Goal: Information Seeking & Learning: Compare options

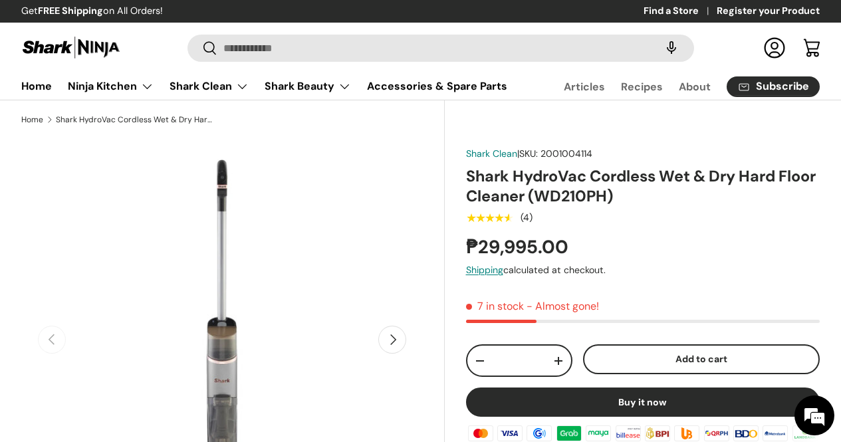
click at [345, 35] on input "Search" at bounding box center [441, 48] width 507 height 27
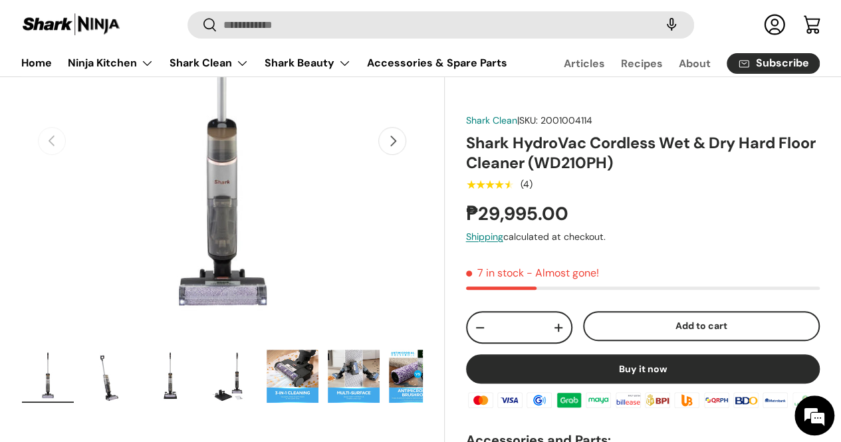
scroll to position [199, 0]
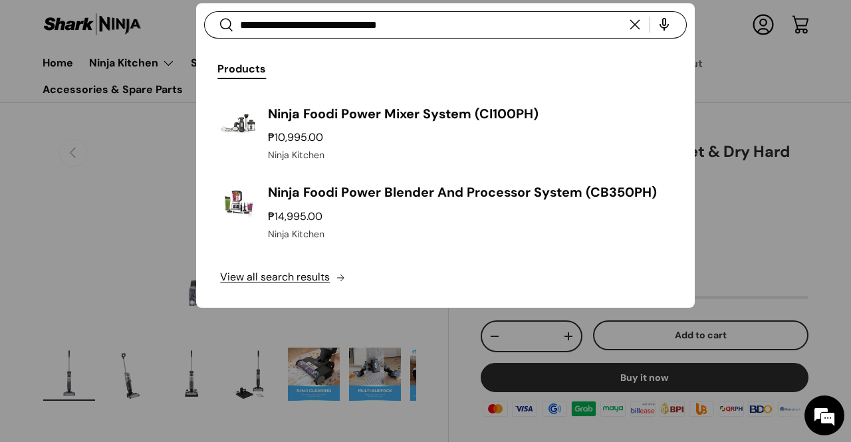
type input "**********"
click at [204, 11] on button "Search" at bounding box center [219, 26] width 30 height 31
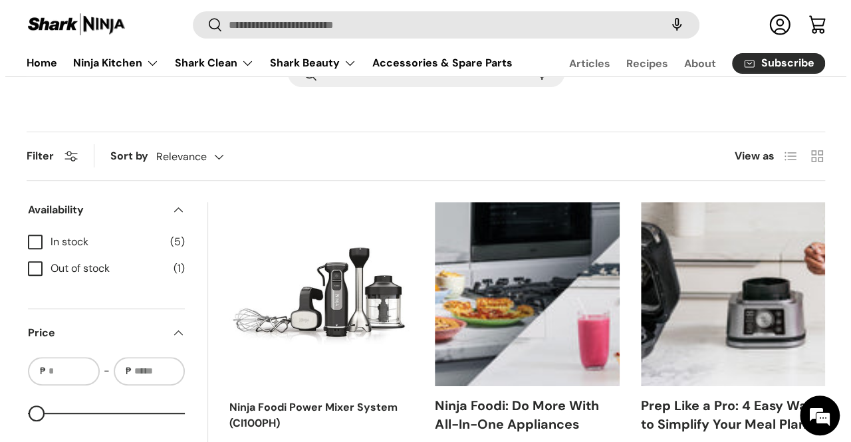
scroll to position [133, 0]
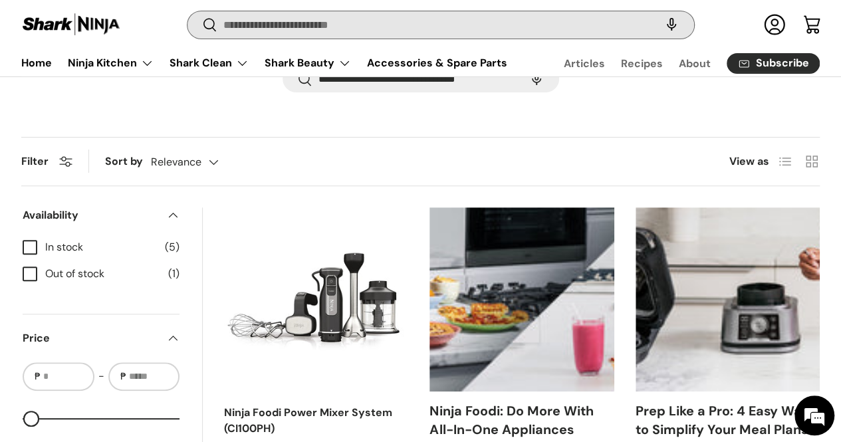
click at [380, 22] on input "Search" at bounding box center [441, 24] width 507 height 27
paste input "**********"
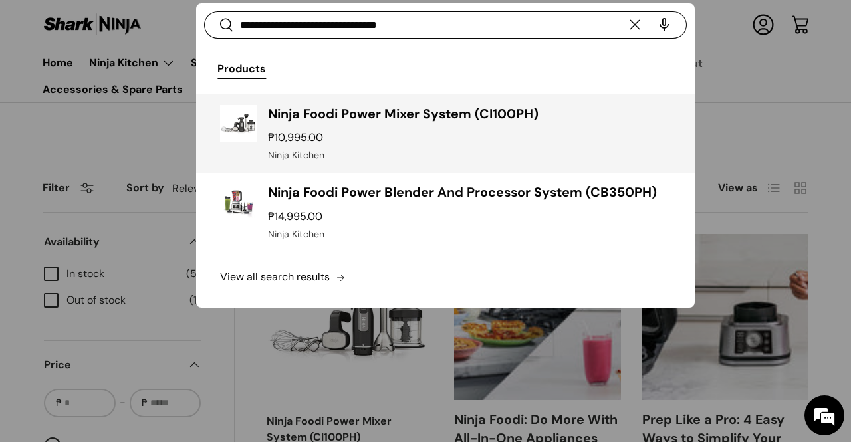
type input "**********"
click at [343, 121] on h3 "Ninja Foodi Power Mixer System (CI100PH)" at bounding box center [469, 114] width 402 height 19
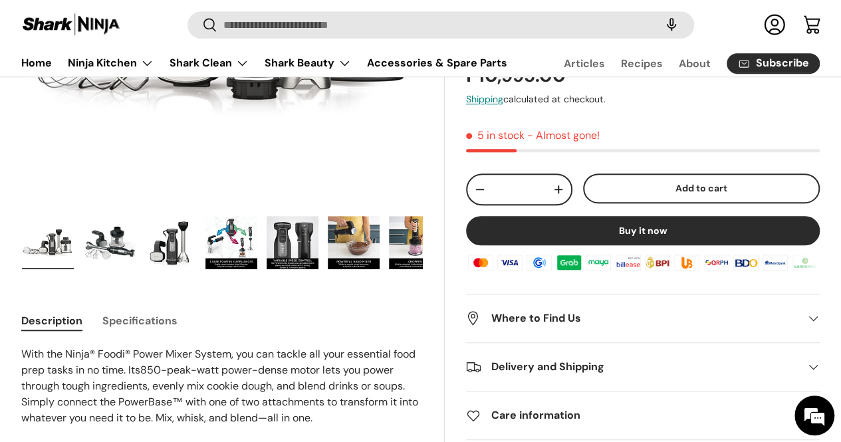
click at [135, 240] on img "Gallery Viewer" at bounding box center [109, 242] width 52 height 53
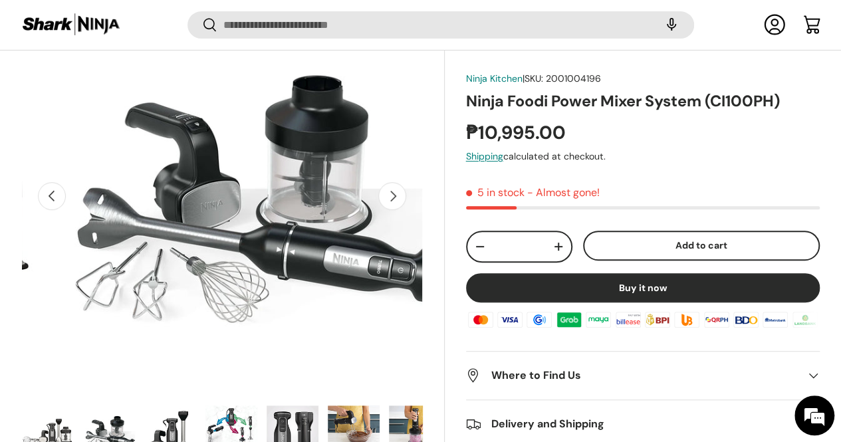
scroll to position [197, 0]
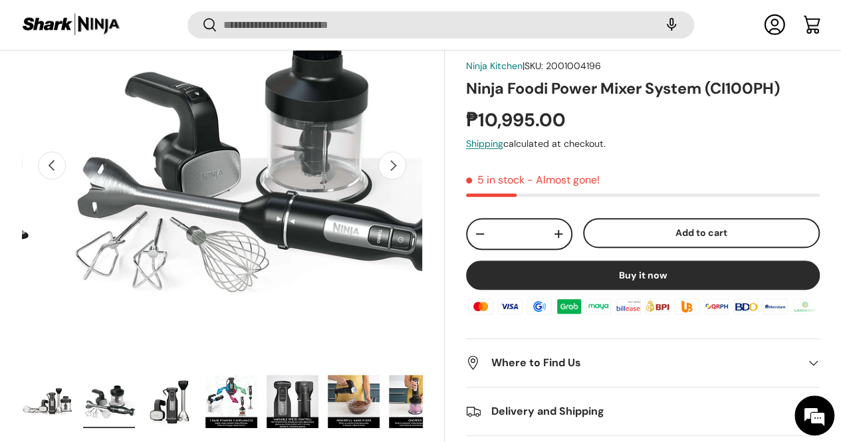
click at [189, 375] on img "Gallery Viewer" at bounding box center [170, 401] width 52 height 53
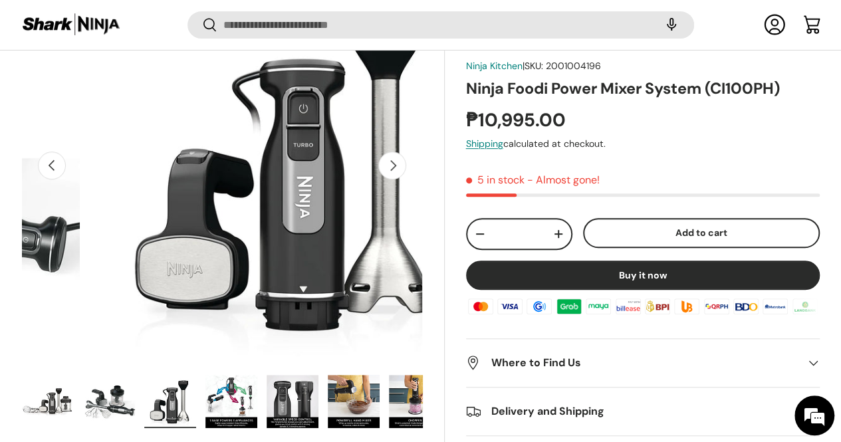
click at [74, 375] on img "Gallery Viewer" at bounding box center [48, 401] width 52 height 53
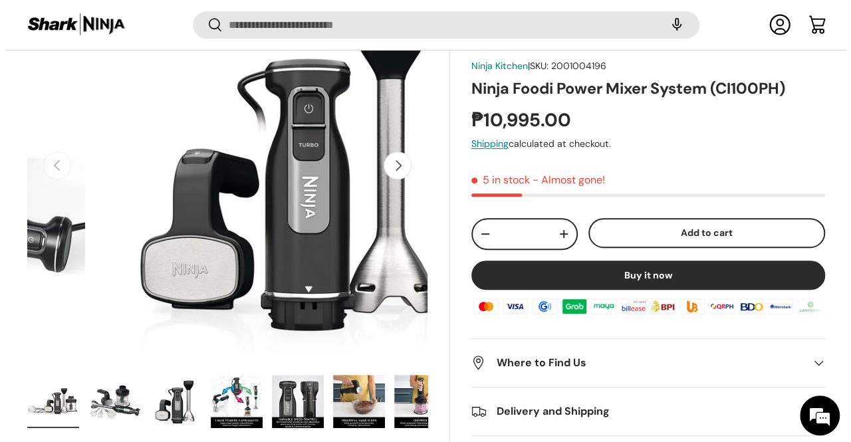
scroll to position [0, 0]
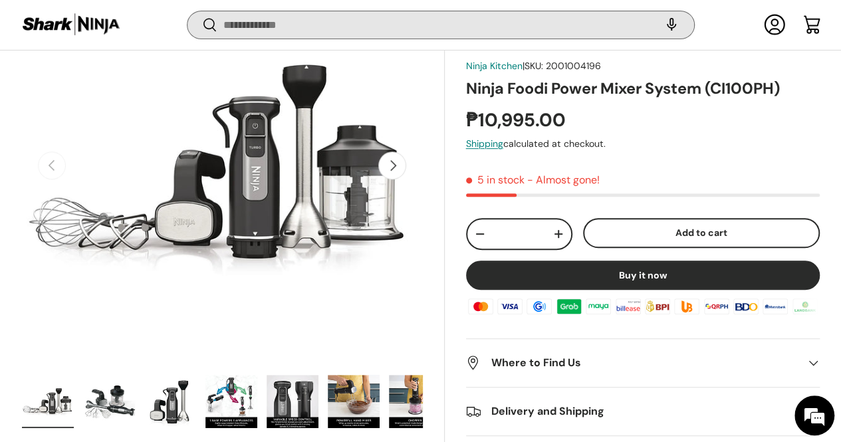
click at [262, 39] on input "Search" at bounding box center [441, 24] width 507 height 27
paste input "**********"
type input "**********"
click at [188, 11] on button "Search" at bounding box center [203, 26] width 30 height 31
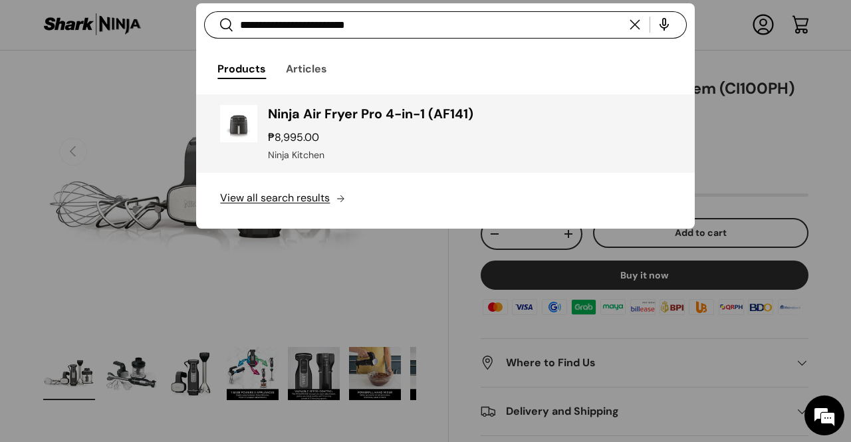
click at [382, 126] on div "Ninja Air Fryer Pro 4-in-1 (AF141) ₱8,995.00 Unit price / Unavailable Ninja Kit…" at bounding box center [469, 134] width 402 height 58
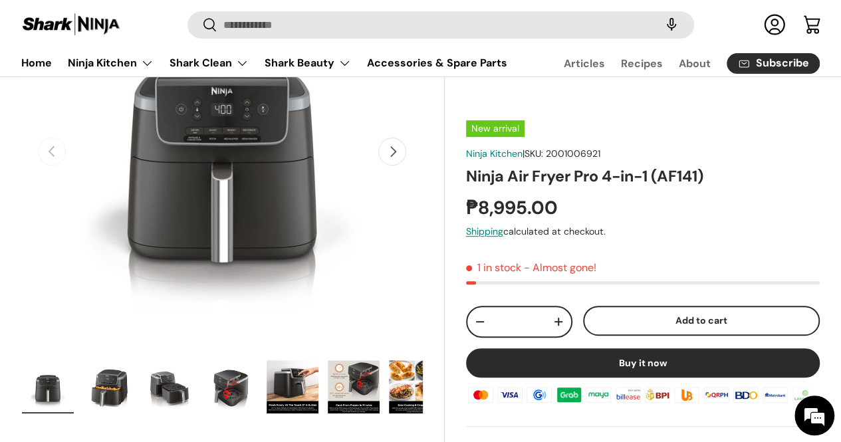
scroll to position [330, 0]
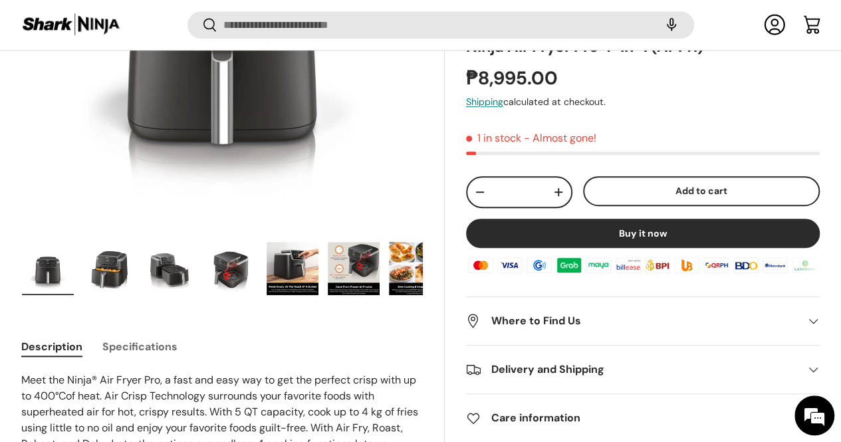
click at [192, 242] on img "Gallery Viewer" at bounding box center [170, 268] width 52 height 53
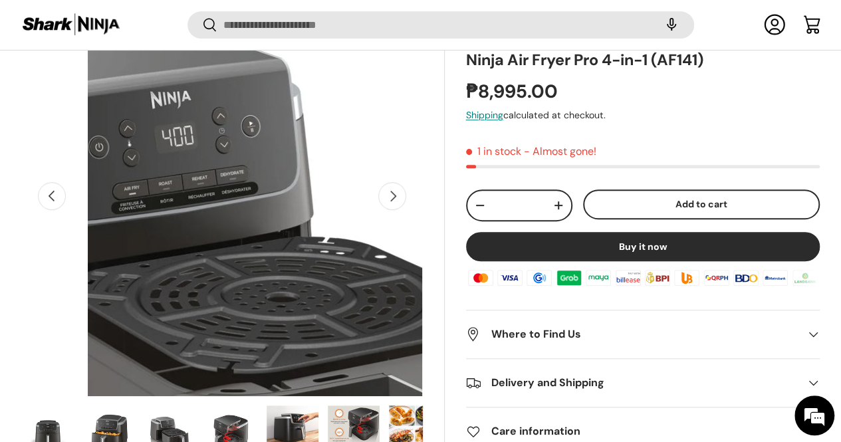
scroll to position [329, 0]
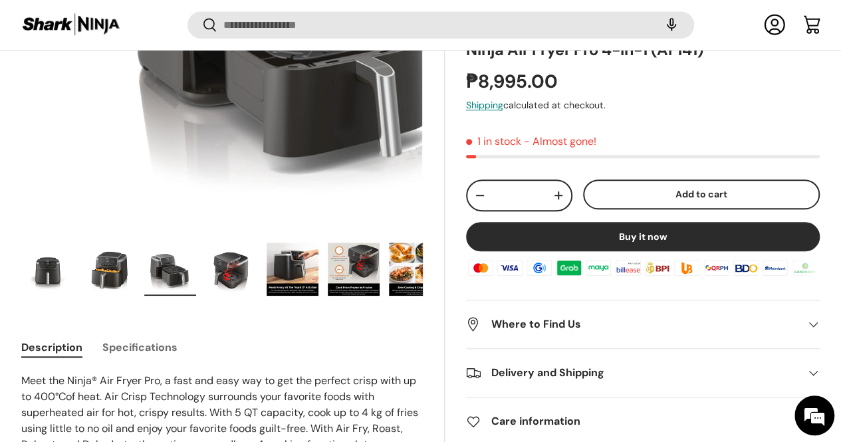
click at [135, 243] on img "Gallery Viewer" at bounding box center [109, 269] width 52 height 53
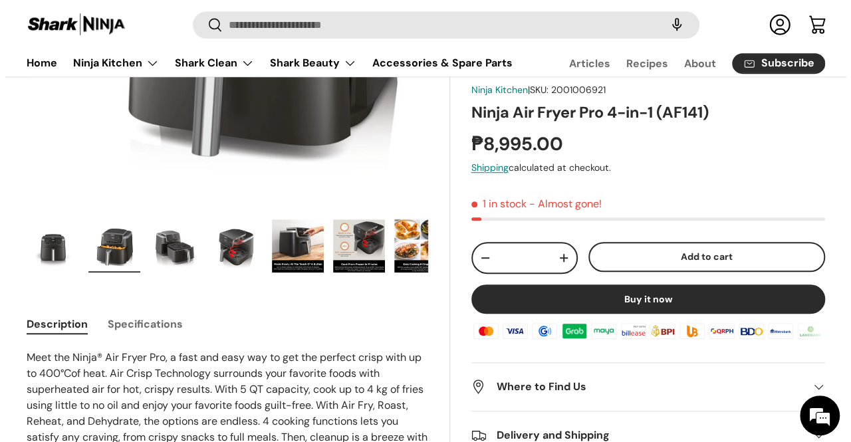
scroll to position [135, 0]
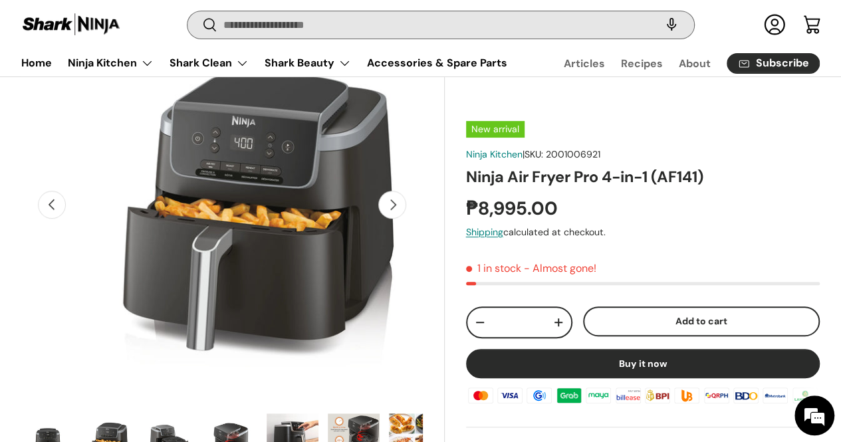
click at [315, 19] on input "Search" at bounding box center [441, 24] width 507 height 27
paste input "**********"
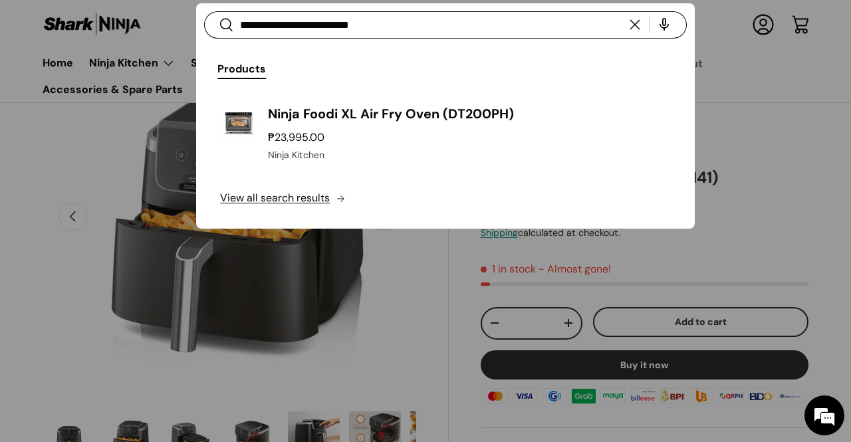
scroll to position [0, 380]
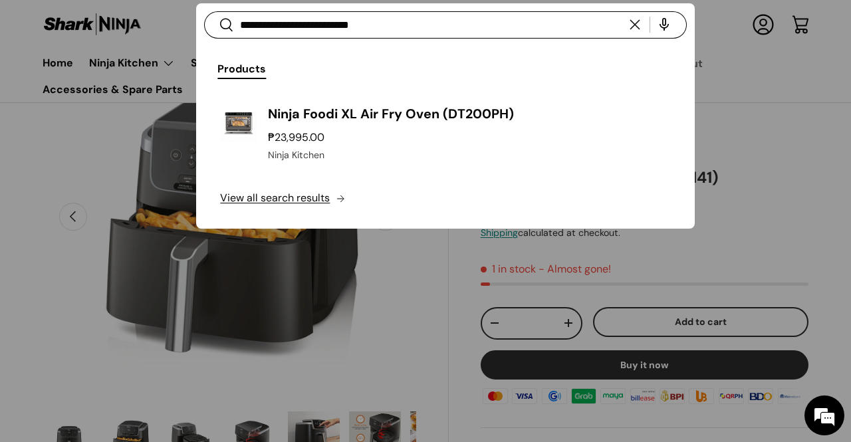
type input "**********"
click at [204, 11] on button "Search" at bounding box center [219, 26] width 30 height 31
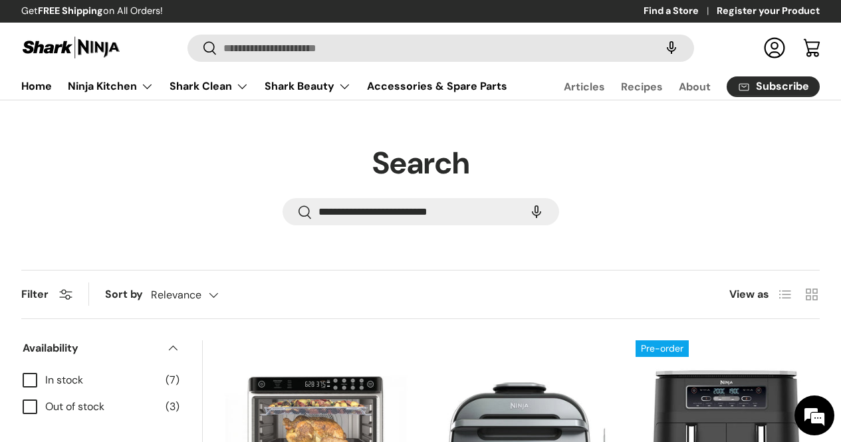
scroll to position [266, 0]
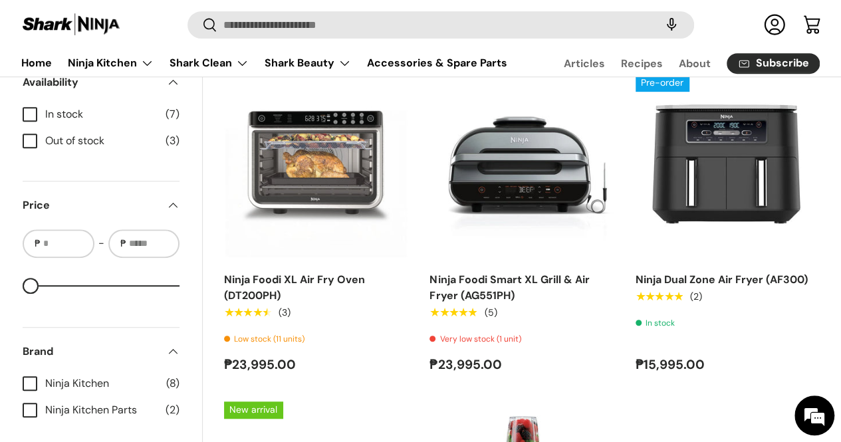
click at [0, 0] on img "Ninja Foodi XL Air Fry Oven (DT200PH)" at bounding box center [0, 0] width 0 height 0
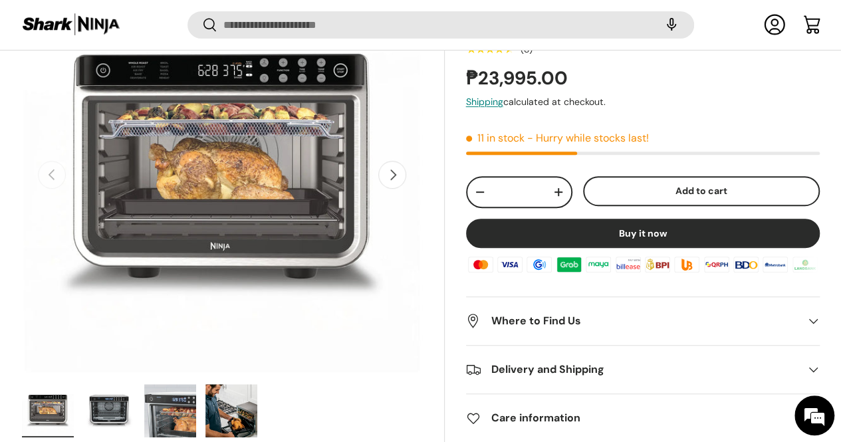
scroll to position [396, 0]
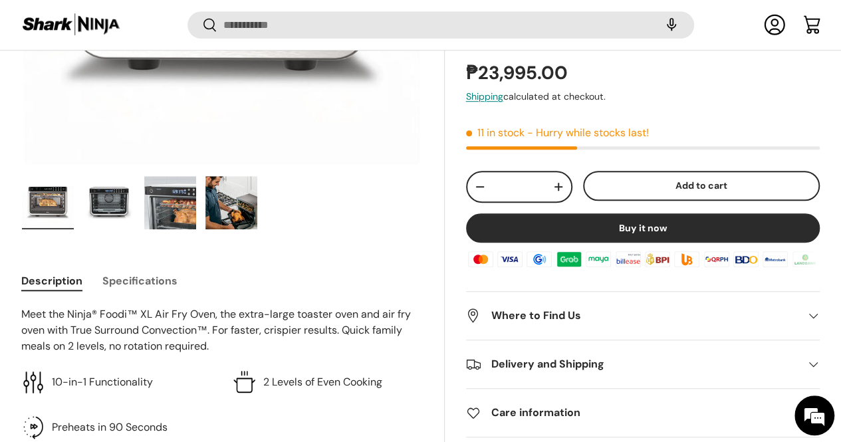
click at [135, 182] on img "Gallery Viewer" at bounding box center [109, 202] width 52 height 53
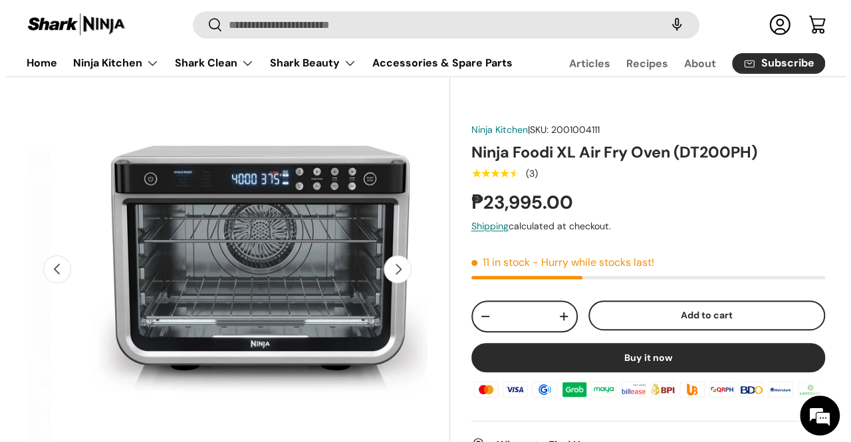
scroll to position [0, 0]
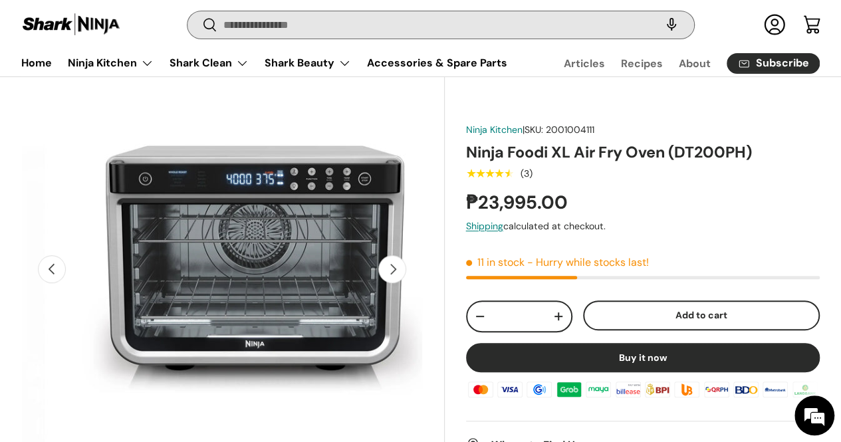
click at [384, 12] on input "Search" at bounding box center [441, 24] width 507 height 27
paste input "**********"
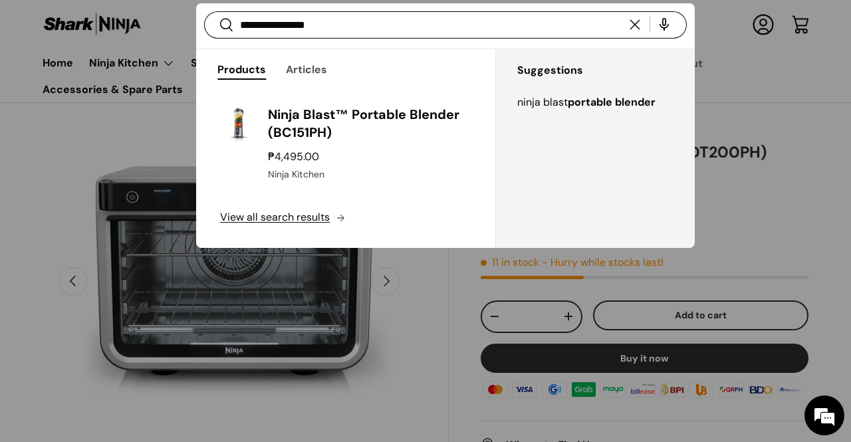
scroll to position [0, 380]
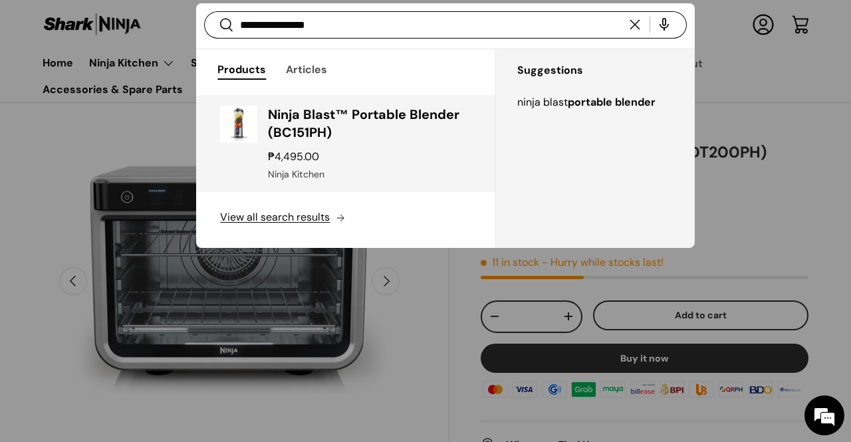
type input "**********"
click at [389, 118] on h3 "Ninja Blast™ Portable Blender (BC151PH)" at bounding box center [369, 124] width 203 height 37
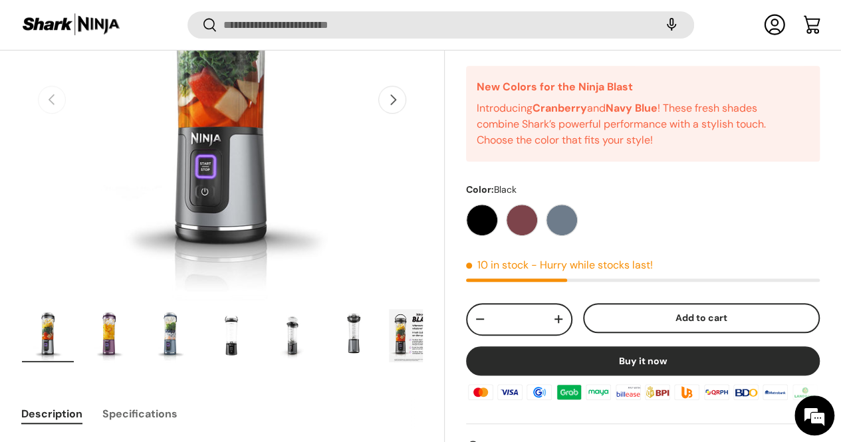
click at [314, 317] on img "Gallery Viewer" at bounding box center [293, 335] width 52 height 53
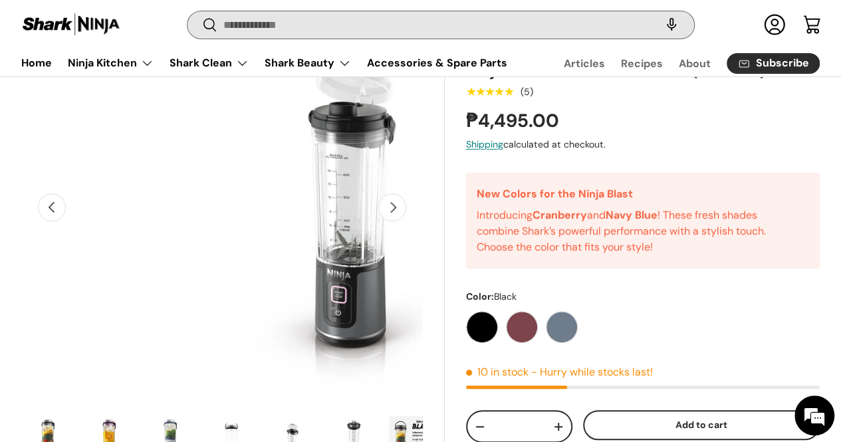
click at [300, 17] on input "Search" at bounding box center [441, 24] width 507 height 27
paste input "**********"
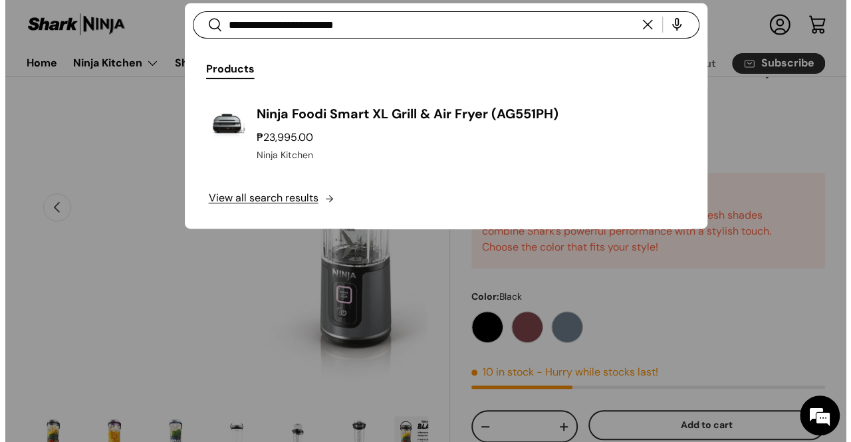
scroll to position [0, 1523]
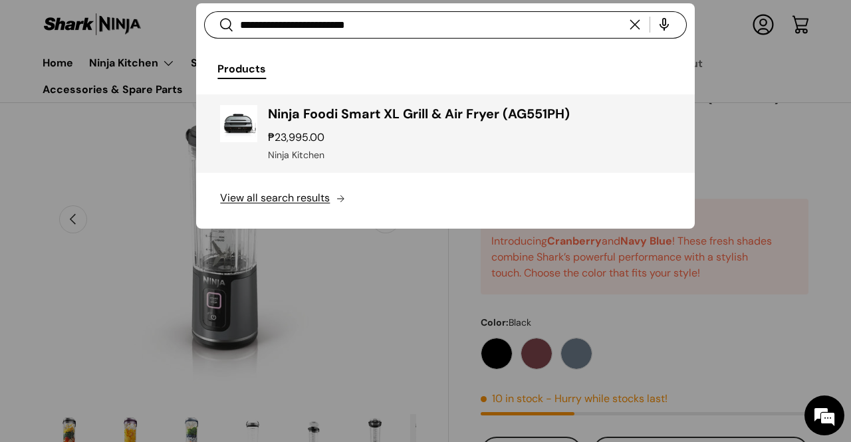
type input "**********"
click at [378, 108] on h3 "Ninja Foodi Smart XL Grill & Air Fryer (AG551PH)" at bounding box center [469, 114] width 402 height 19
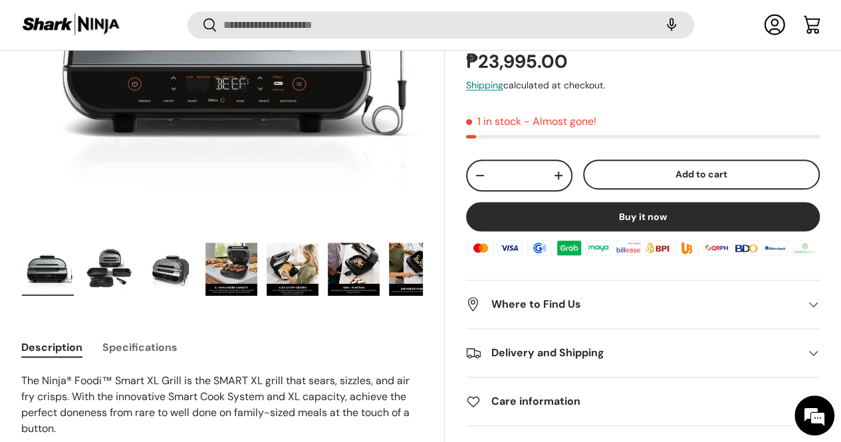
drag, startPoint x: 82, startPoint y: 235, endPoint x: 194, endPoint y: 222, distance: 112.6
click at [194, 243] on img "Gallery Viewer" at bounding box center [170, 269] width 52 height 53
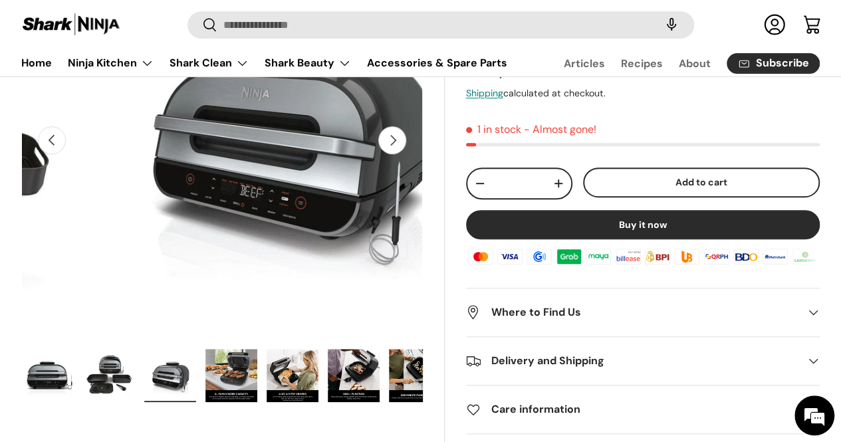
drag, startPoint x: 335, startPoint y: 43, endPoint x: 333, endPoint y: 18, distance: 25.4
click at [333, 38] on div "Search Search Reset" at bounding box center [441, 29] width 507 height 37
click at [333, 16] on input "Search" at bounding box center [441, 24] width 507 height 27
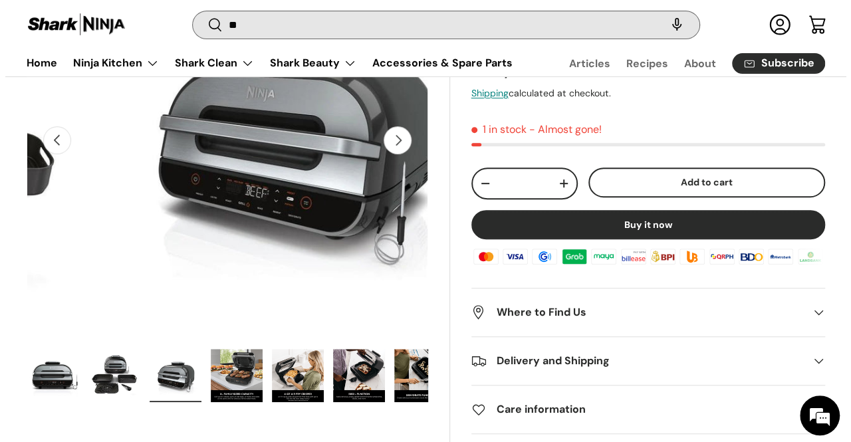
scroll to position [0, 762]
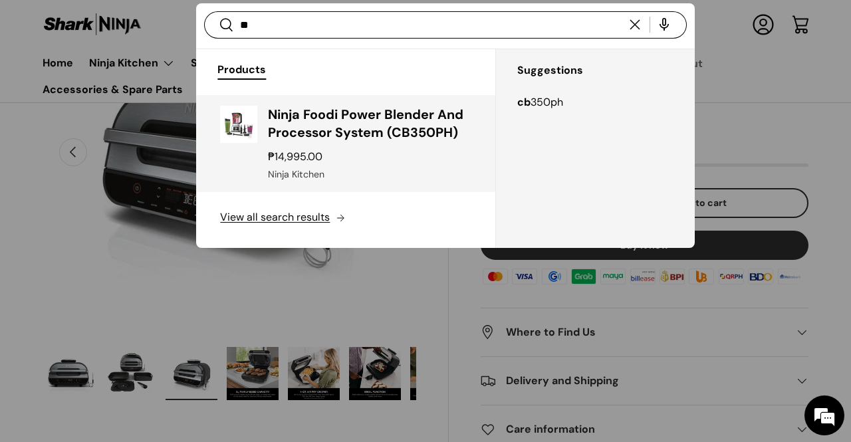
type input "**"
click at [363, 103] on link "Ninja Foodi Power Blender And Processor System (CB350PH) ₱14,995.00 Unit price …" at bounding box center [345, 143] width 299 height 97
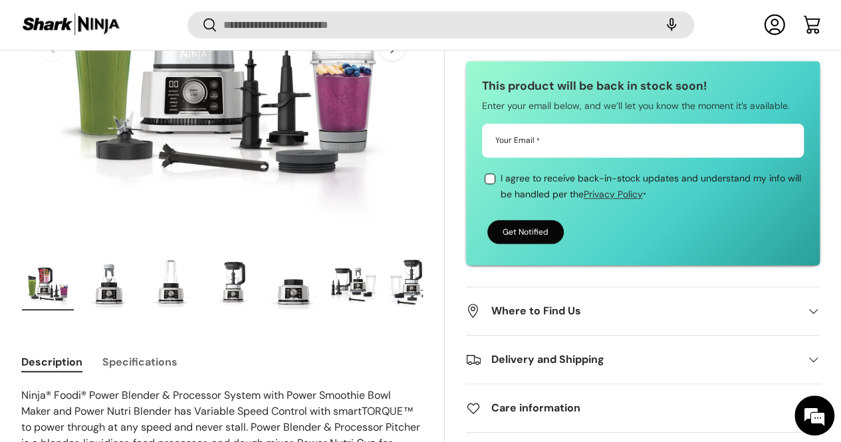
scroll to position [396, 0]
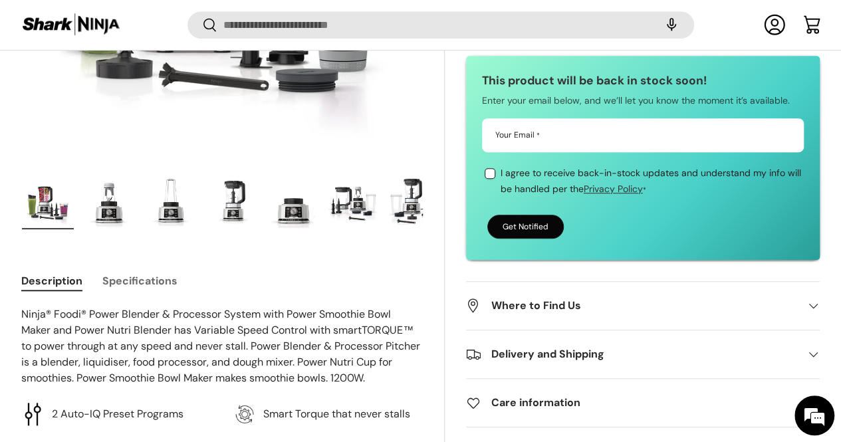
click at [254, 176] on img "Gallery Viewer" at bounding box center [232, 202] width 52 height 53
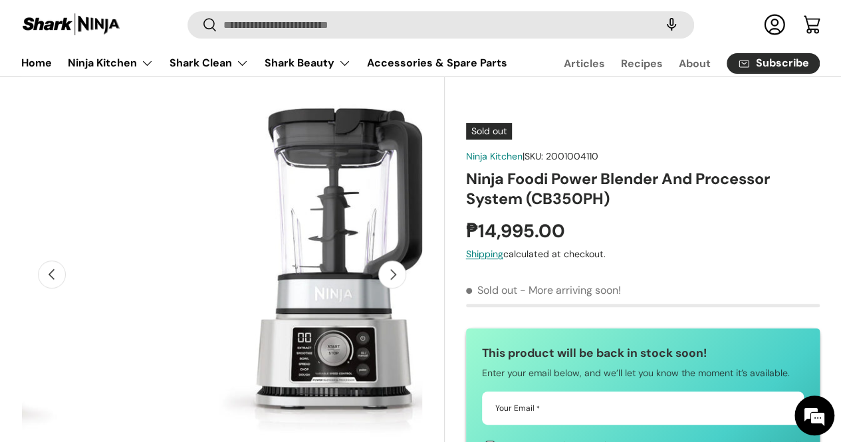
scroll to position [0, 0]
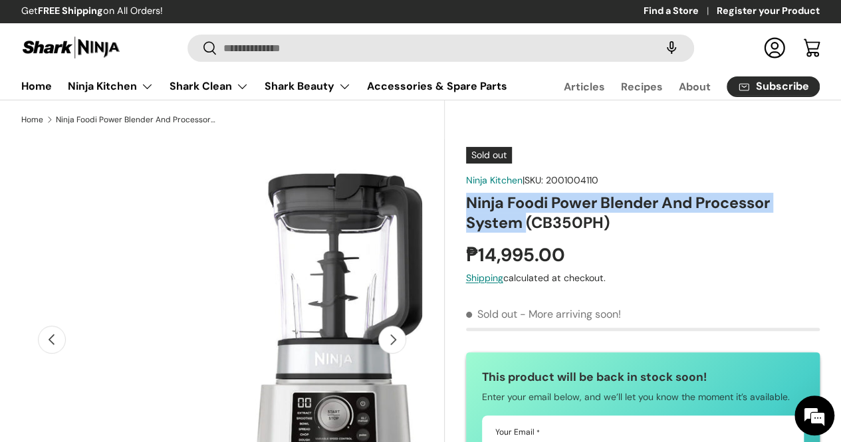
drag, startPoint x: 470, startPoint y: 227, endPoint x: 535, endPoint y: 256, distance: 71.5
copy h1 "Ninja Foodi Power Blender And Processor System"
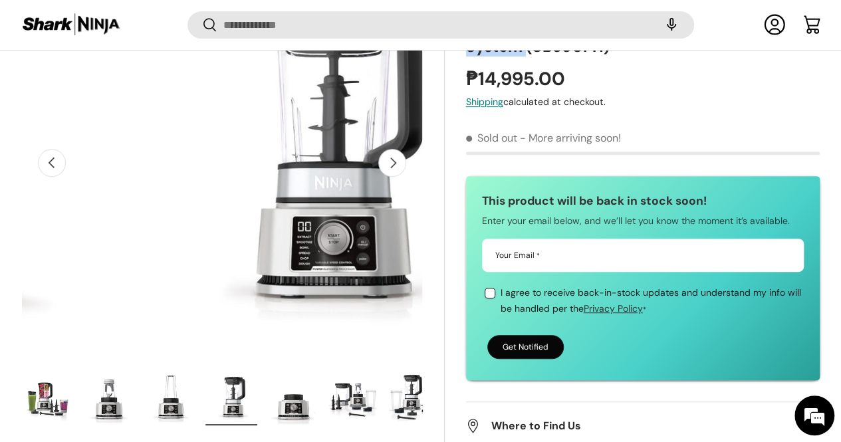
scroll to position [329, 0]
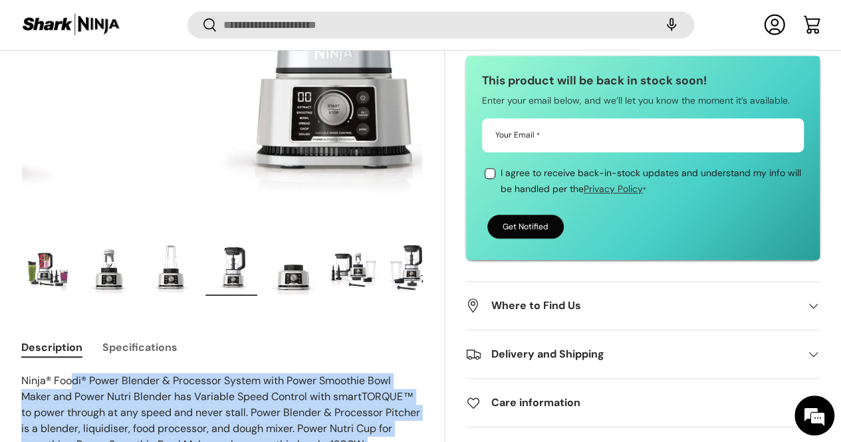
drag, startPoint x: 39, startPoint y: 347, endPoint x: 90, endPoint y: 348, distance: 51.2
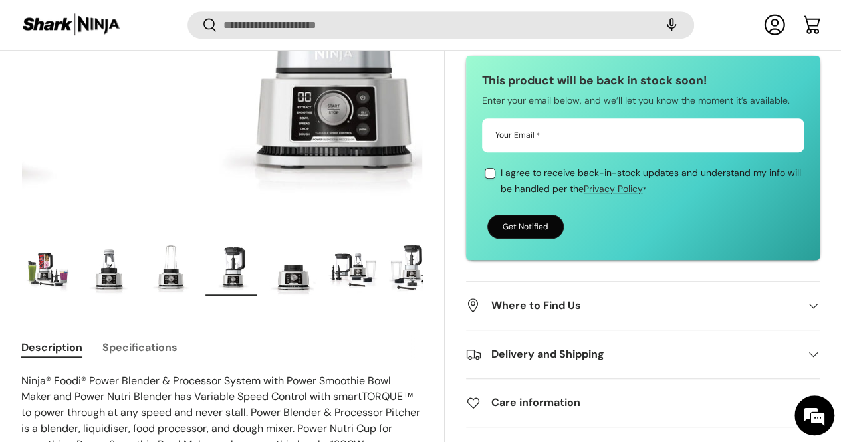
click at [89, 373] on p "Ninja® Foodi® Power Blender & Processor System with Power Smoothie Bowl Maker a…" at bounding box center [222, 413] width 402 height 80
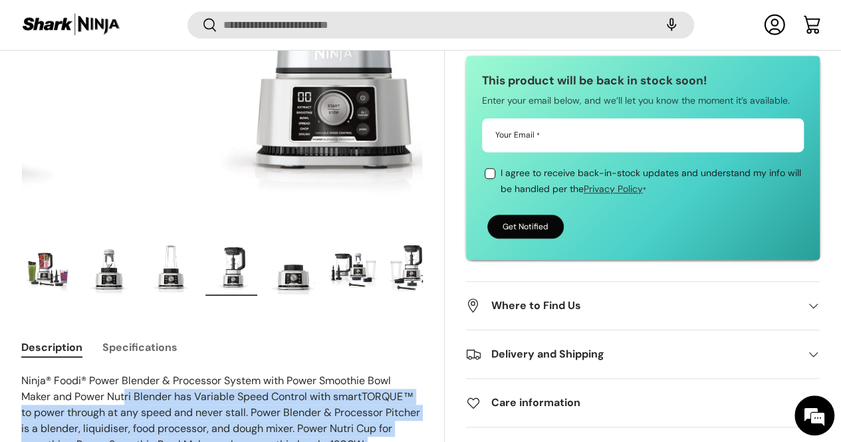
drag, startPoint x: 38, startPoint y: 339, endPoint x: 176, endPoint y: 361, distance: 139.4
drag, startPoint x: 188, startPoint y: 368, endPoint x: 262, endPoint y: 378, distance: 75.2
click at [188, 373] on p "Ninja® Foodi® Power Blender & Processor System with Power Smoothie Bowl Maker a…" at bounding box center [222, 413] width 402 height 80
drag, startPoint x: 373, startPoint y: 389, endPoint x: 363, endPoint y: 386, distance: 10.3
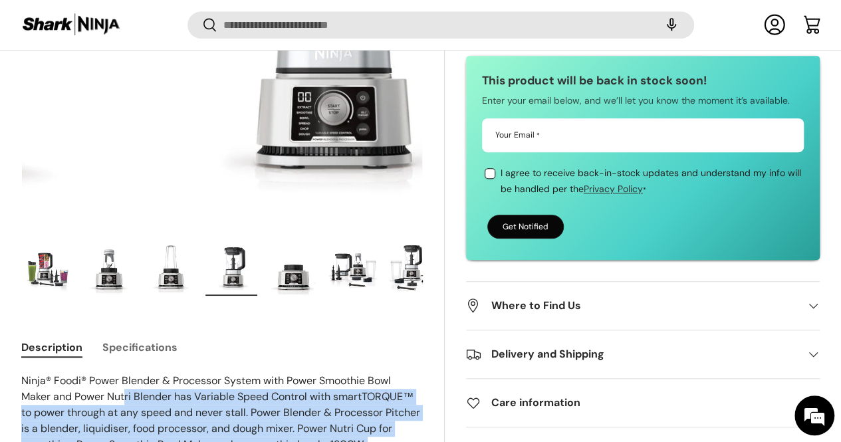
click at [373, 389] on p "Ninja® Foodi® Power Blender & Processor System with Power Smoothie Bowl Maker a…" at bounding box center [222, 413] width 402 height 80
click at [350, 382] on p "Ninja® Foodi® Power Blender & Processor System with Power Smoothie Bowl Maker a…" at bounding box center [222, 413] width 402 height 80
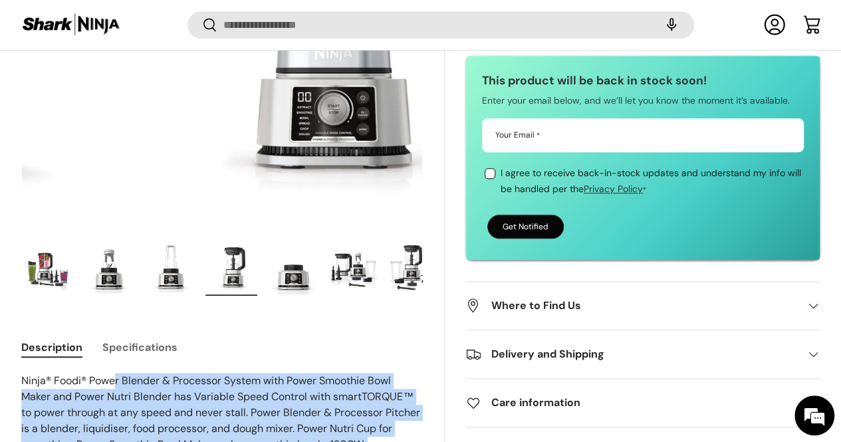
drag, startPoint x: 41, startPoint y: 347, endPoint x: 137, endPoint y: 353, distance: 96.7
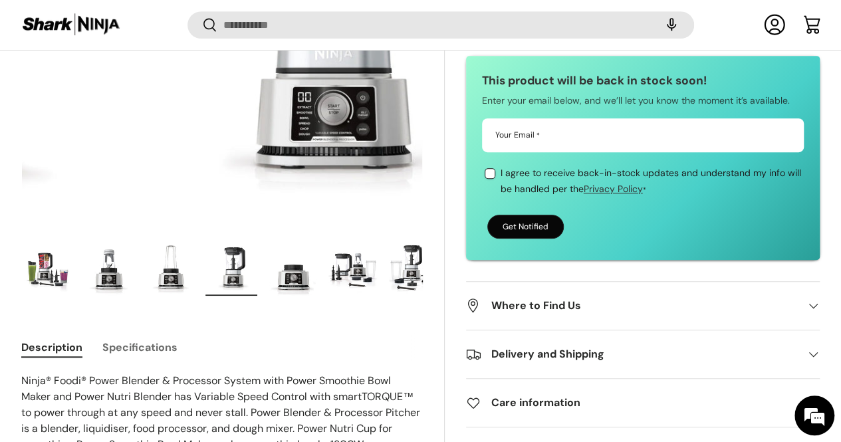
click at [90, 373] on p "Ninja® Foodi® Power Blender & Processor System with Power Smoothie Bowl Maker a…" at bounding box center [222, 413] width 402 height 80
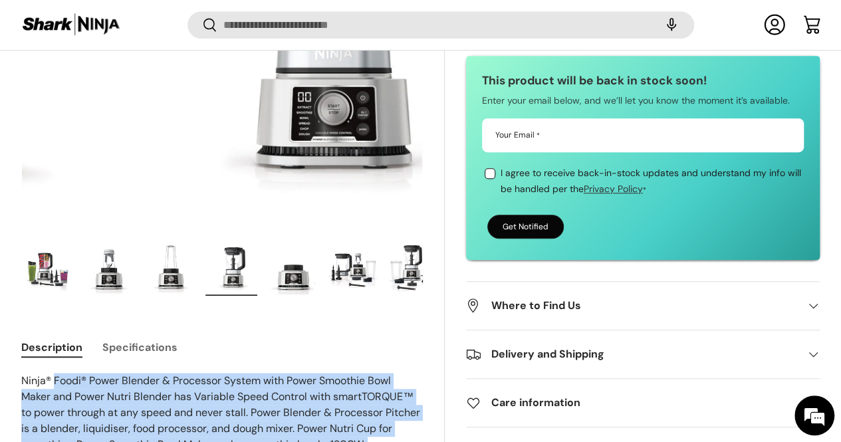
drag, startPoint x: 33, startPoint y: 343, endPoint x: 75, endPoint y: 347, distance: 41.5
click at [75, 373] on p "Ninja® Foodi® Power Blender & Processor System with Power Smoothie Bowl Maker a…" at bounding box center [222, 413] width 402 height 80
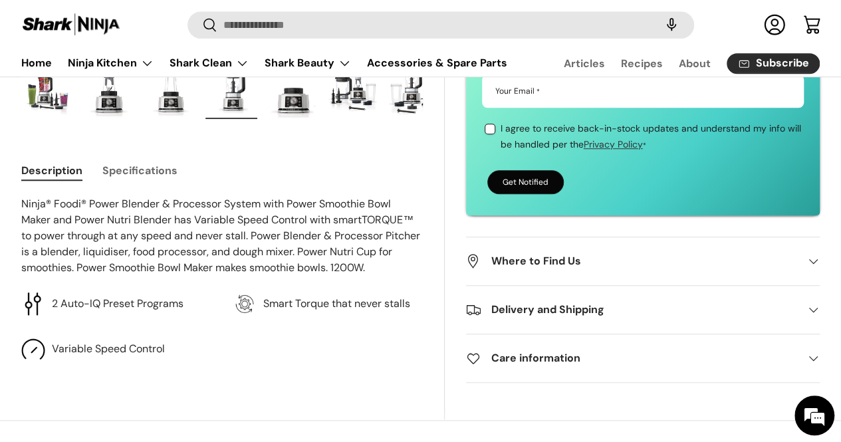
scroll to position [466, 0]
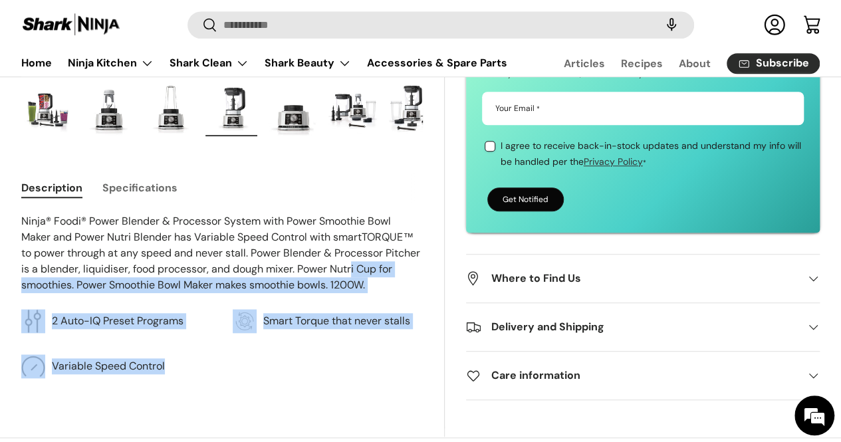
drag, startPoint x: 38, startPoint y: 216, endPoint x: 160, endPoint y: 273, distance: 135.4
click at [173, 279] on p "Ninja® Foodi® Power Blender & Processor System with Power Smoothie Bowl Maker a…" at bounding box center [222, 254] width 402 height 80
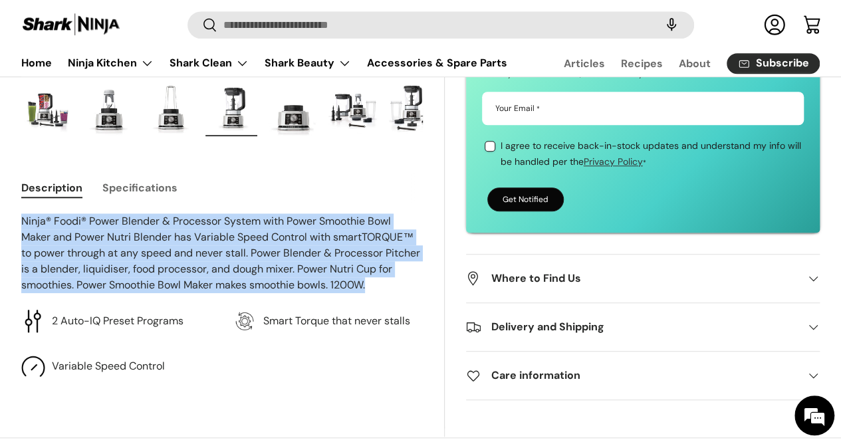
drag, startPoint x: 192, startPoint y: 287, endPoint x: 45, endPoint y: 210, distance: 166.0
click at [45, 214] on p "Ninja® Foodi® Power Blender & Processor System with Power Smoothie Bowl Maker a…" at bounding box center [222, 254] width 402 height 80
copy p "Ninja® Foodi® Power Blender & Processor System with Power Smoothie Bowl Maker a…"
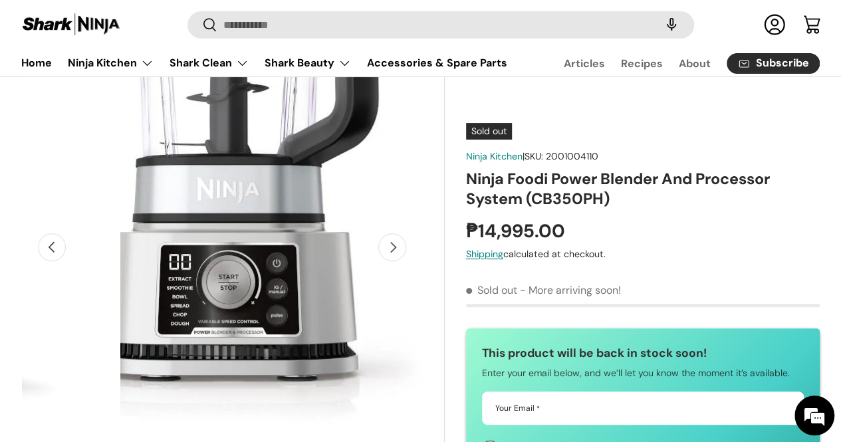
scroll to position [0, 0]
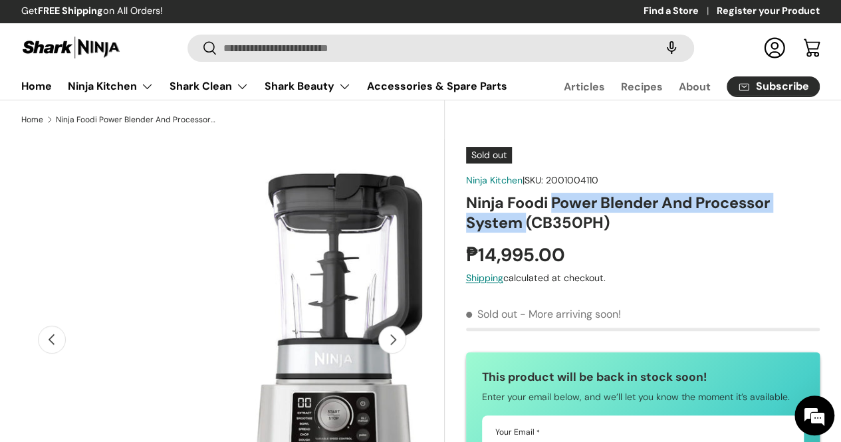
drag, startPoint x: 561, startPoint y: 224, endPoint x: 535, endPoint y: 251, distance: 38.6
click at [535, 233] on h1 "Ninja Foodi Power Blender And Processor System (CB350PH)" at bounding box center [643, 213] width 354 height 41
copy h1 "Power Blender And Processor System"
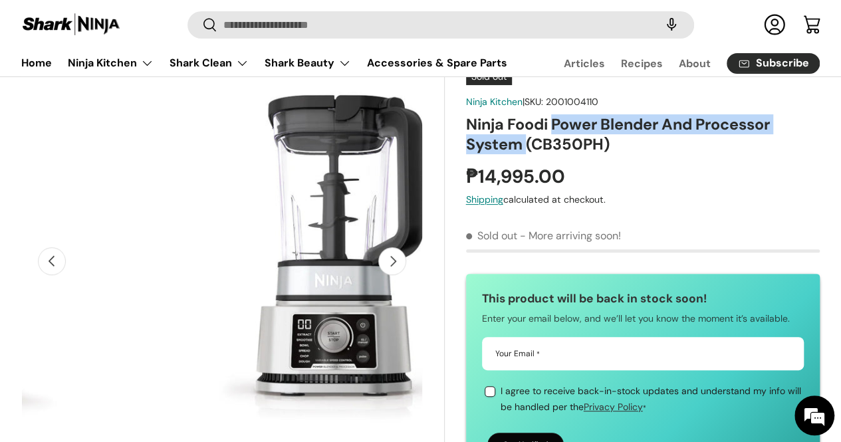
scroll to position [67, 0]
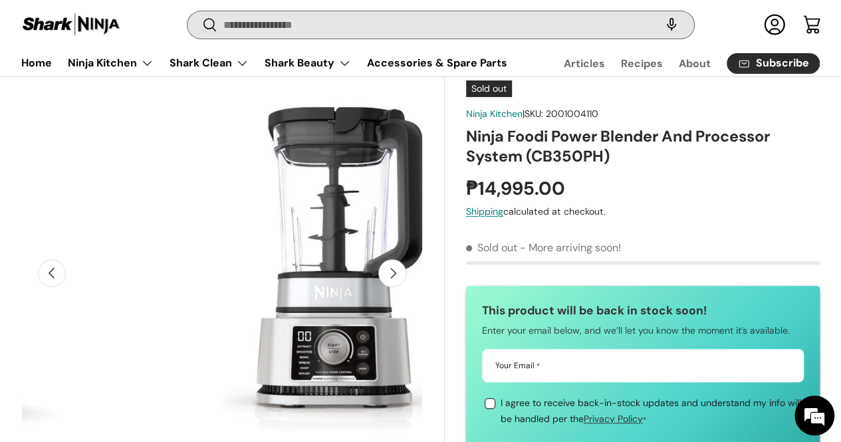
click at [409, 33] on input "Search" at bounding box center [441, 24] width 507 height 27
paste input "**********"
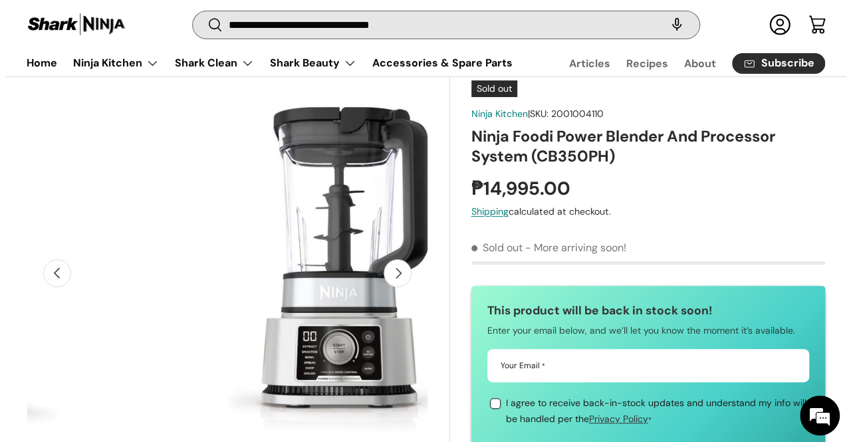
scroll to position [0, 1142]
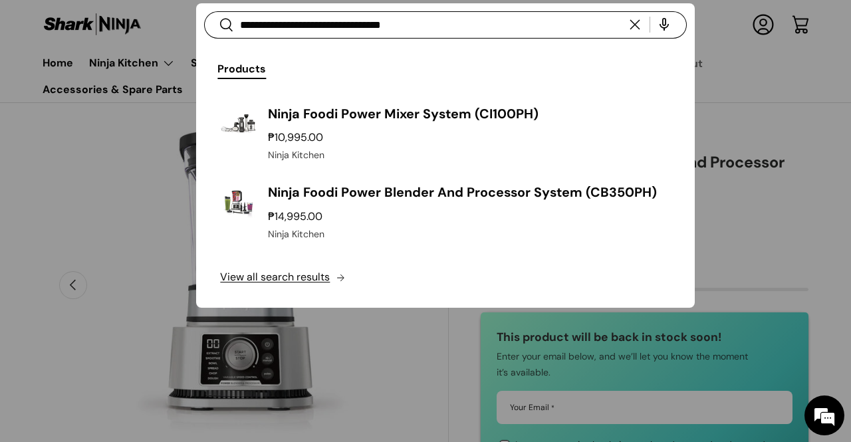
type input "**********"
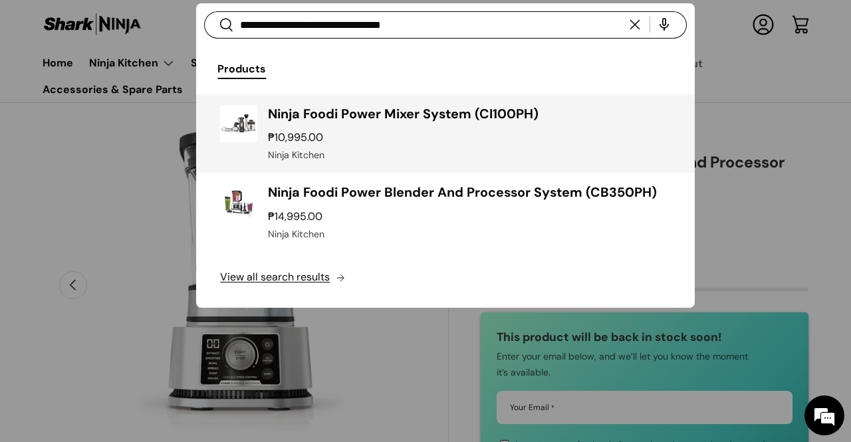
click at [394, 124] on div "Ninja Foodi Power Mixer System (CI100PH) ₱10,995.00 Unit price / Unavailable Ni…" at bounding box center [469, 134] width 402 height 58
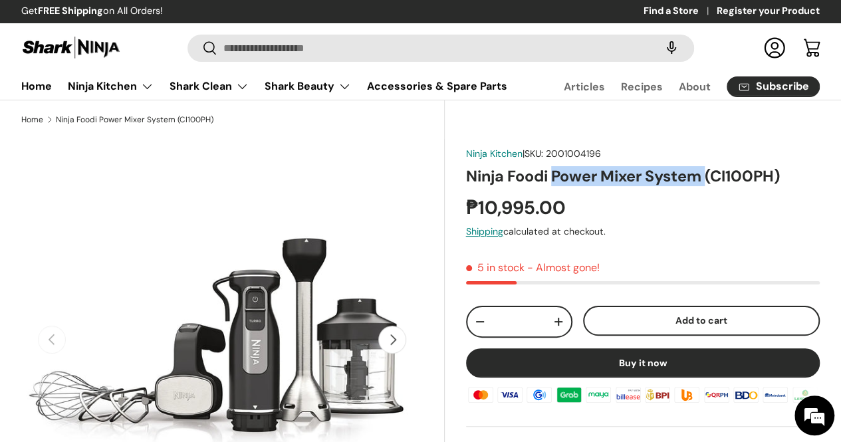
drag, startPoint x: 0, startPoint y: 0, endPoint x: 718, endPoint y: 210, distance: 747.7
click at [718, 186] on h1 "Ninja Foodi Power Mixer System (CI100PH)" at bounding box center [643, 176] width 354 height 20
copy h1 "Power Mixer System"
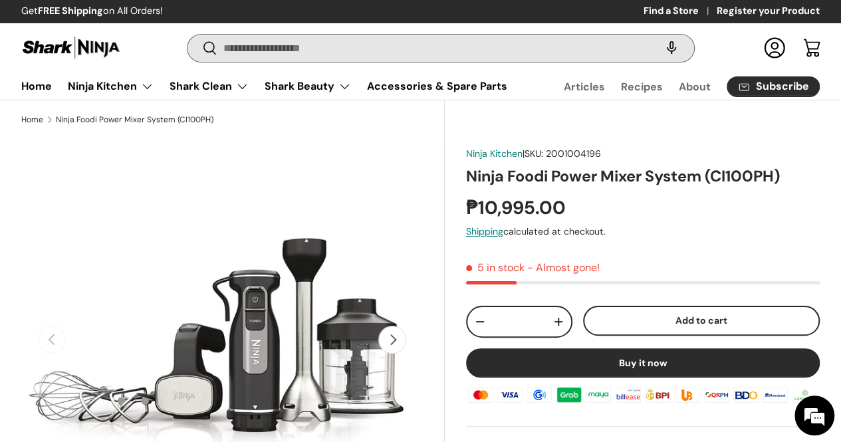
click at [398, 51] on input "Search" at bounding box center [441, 48] width 507 height 27
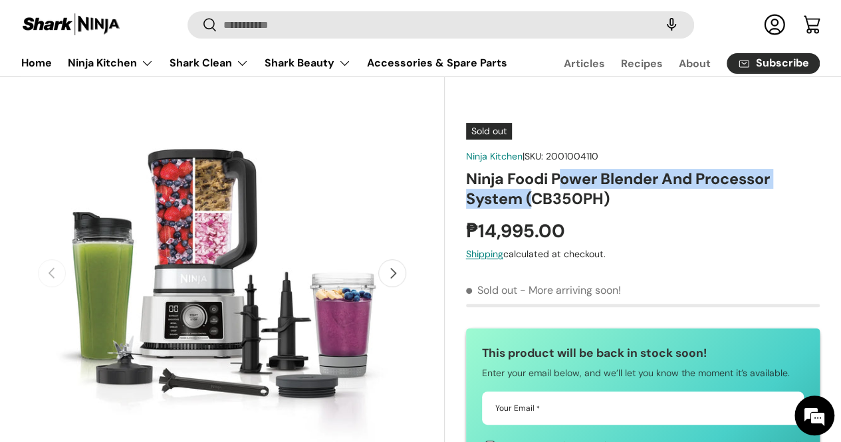
drag, startPoint x: 568, startPoint y: 175, endPoint x: 552, endPoint y: 196, distance: 26.6
click at [539, 202] on h1 "Ninja Foodi Power Blender And Processor System (CB350PH)" at bounding box center [643, 189] width 354 height 41
drag, startPoint x: 561, startPoint y: 177, endPoint x: 533, endPoint y: 199, distance: 35.5
click at [533, 199] on h1 "Ninja Foodi Power Blender And Processor System (CB350PH)" at bounding box center [643, 189] width 354 height 41
copy h1 "Power Blender And Processor System"
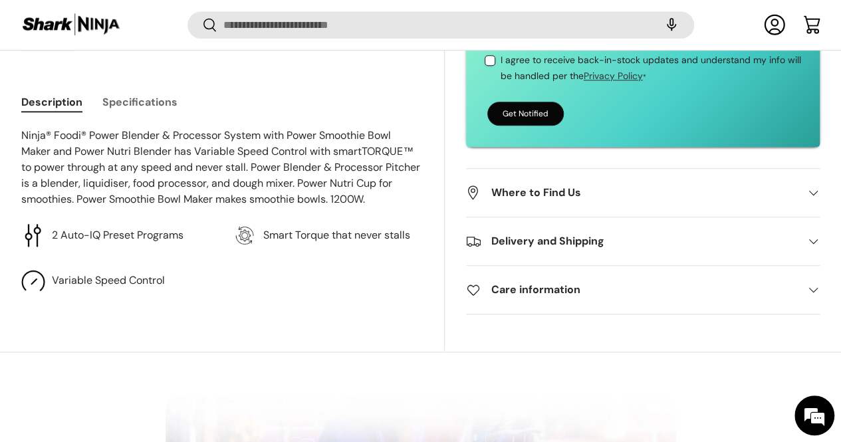
scroll to position [595, 0]
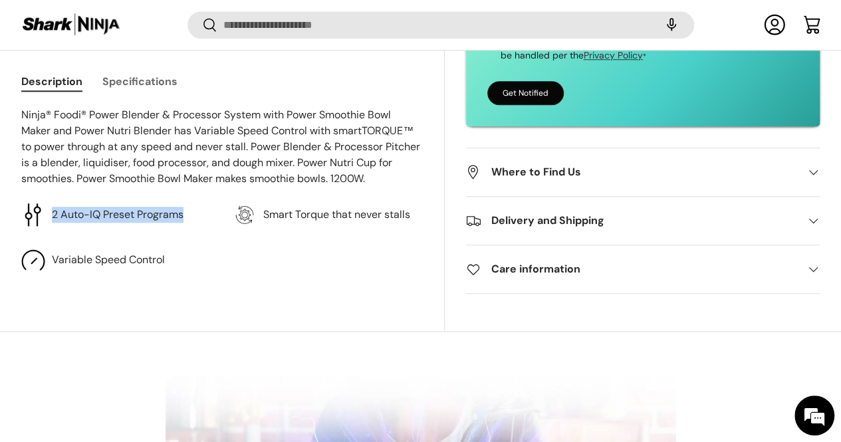
drag, startPoint x: 73, startPoint y: 202, endPoint x: 216, endPoint y: 207, distance: 142.5
click at [212, 207] on li "2 Auto-IQ Preset Programs" at bounding box center [116, 215] width 190 height 24
copy p "2 Auto-IQ Preset Programs"
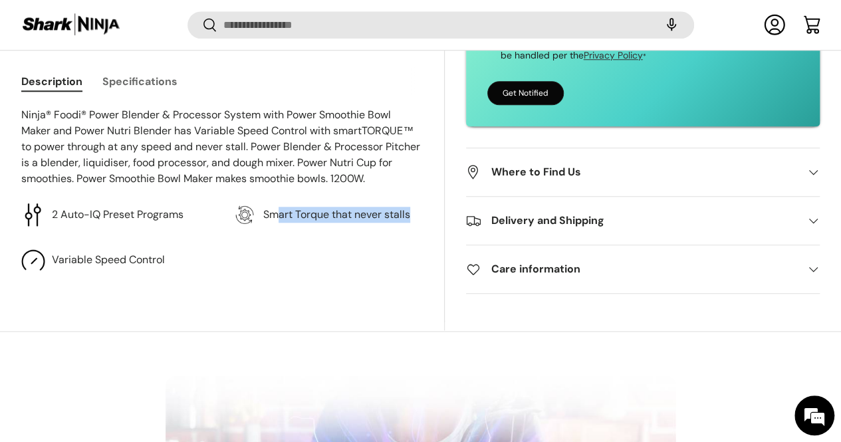
drag, startPoint x: 281, startPoint y: 195, endPoint x: 317, endPoint y: 206, distance: 38.1
click at [317, 207] on p "Smart Torque that never stalls" at bounding box center [336, 215] width 147 height 16
drag, startPoint x: 315, startPoint y: 210, endPoint x: 270, endPoint y: 194, distance: 48.2
click at [270, 207] on p "Smart Torque that never stalls" at bounding box center [336, 215] width 147 height 16
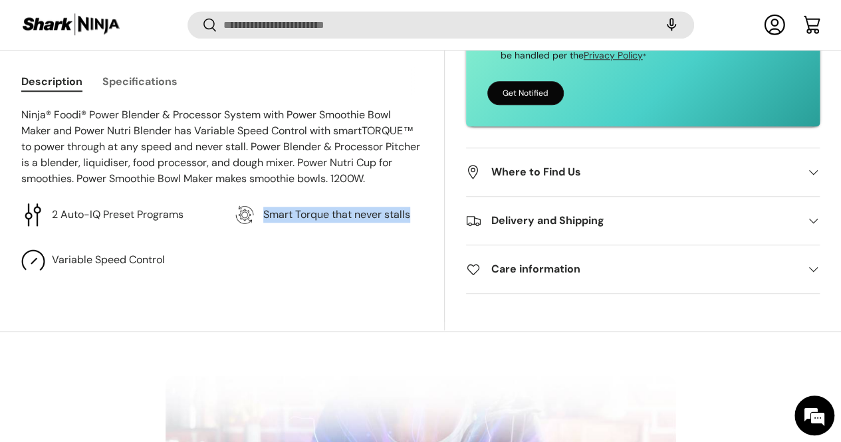
copy p "Smart Torque that never stalls"
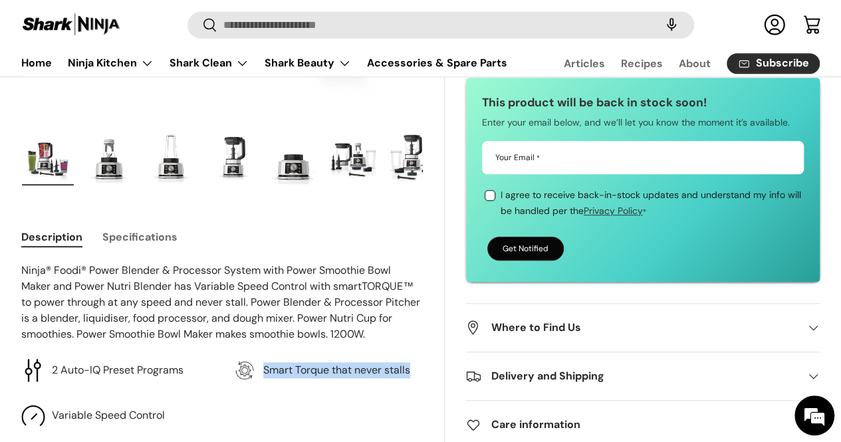
scroll to position [399, 0]
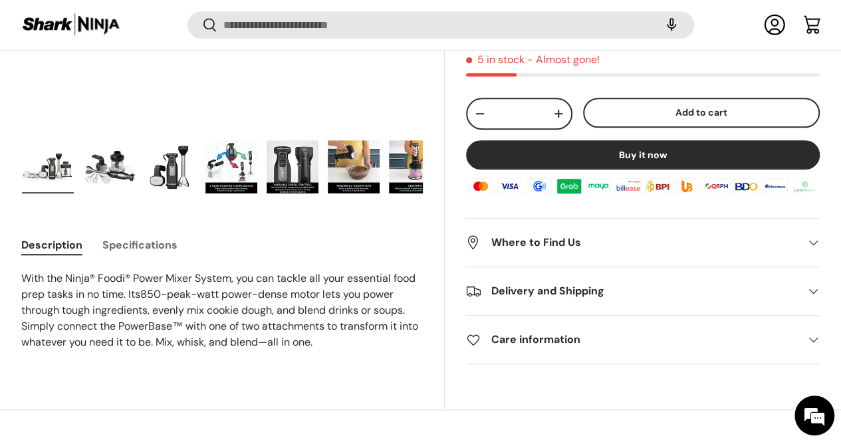
scroll to position [462, 0]
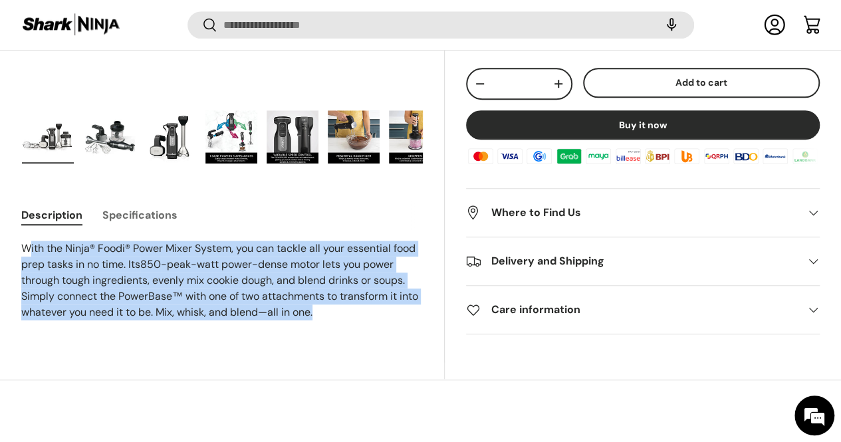
drag, startPoint x: 37, startPoint y: 214, endPoint x: 118, endPoint y: 186, distance: 86.0
click at [122, 200] on button "Specifications" at bounding box center [139, 215] width 75 height 30
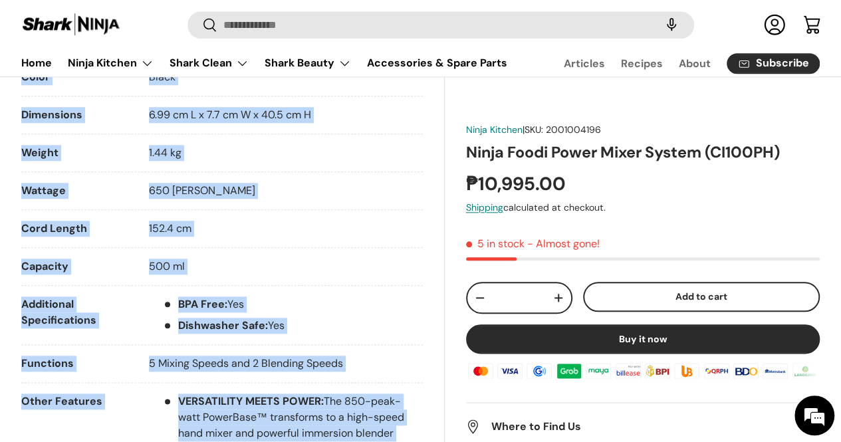
scroll to position [531, 0]
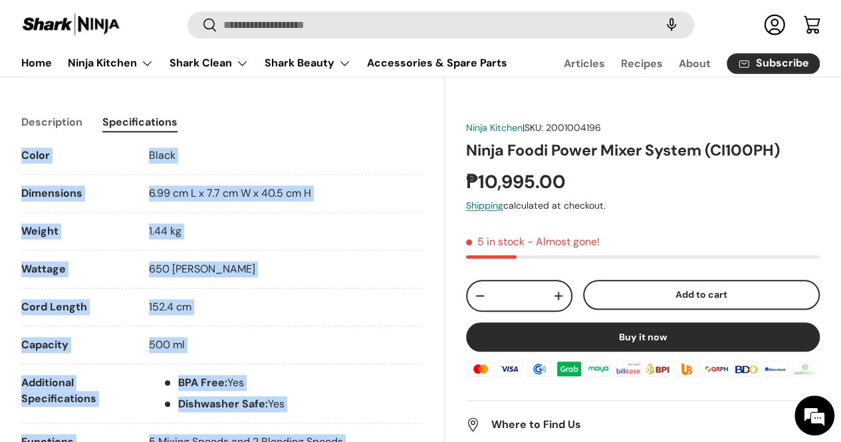
click at [82, 117] on button "Description" at bounding box center [51, 122] width 61 height 30
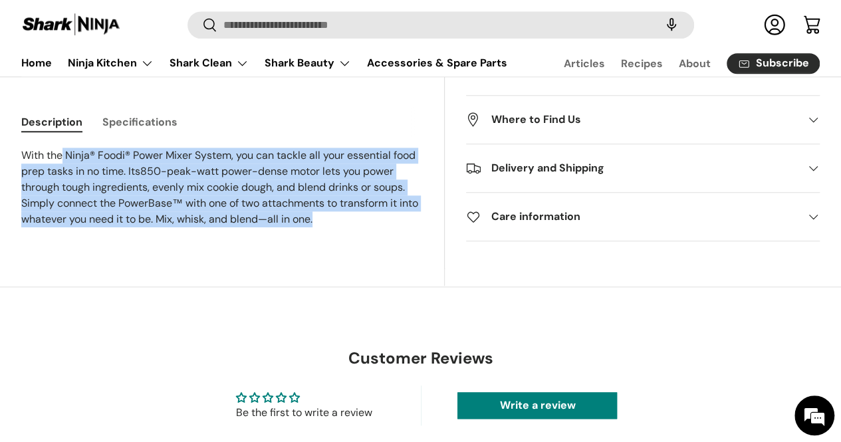
click at [196, 216] on p "With the Ninja® Foodi® Power Mixer System, you can tackle all your essential fo…" at bounding box center [222, 188] width 402 height 80
drag, startPoint x: 189, startPoint y: 229, endPoint x: 46, endPoint y: 149, distance: 163.8
click at [46, 149] on p "With the Ninja® Foodi® Power Mixer System, you can tackle all your essential fo…" at bounding box center [222, 188] width 402 height 80
copy p "With the Ninja® Foodi® Power Mixer System, you can tackle all your essential fo…"
